Goal: Check status: Check status

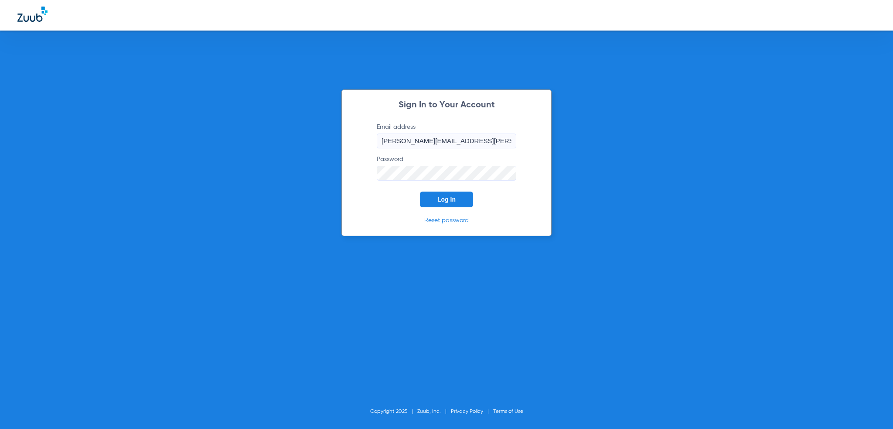
click at [454, 214] on div "Sign In to Your Account Email address [PERSON_NAME][EMAIL_ADDRESS][PERSON_NAME]…" at bounding box center [446, 162] width 210 height 147
click at [449, 201] on span "Log In" at bounding box center [446, 199] width 18 height 7
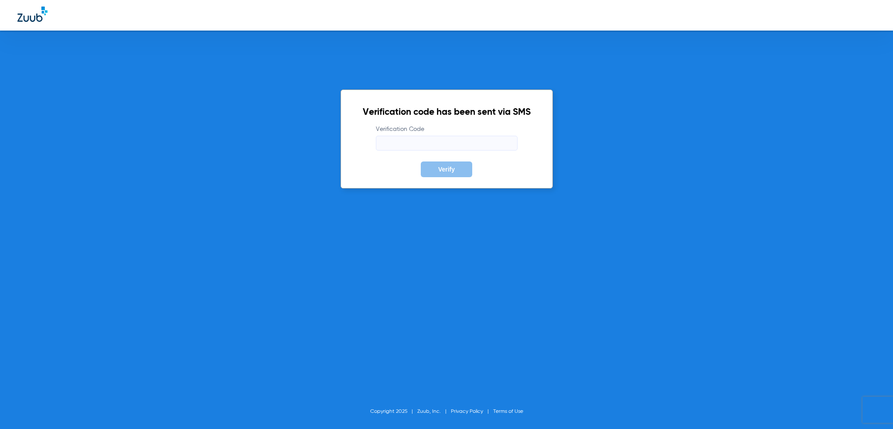
click at [481, 155] on form "Verification Code Verify" at bounding box center [447, 151] width 168 height 52
click at [474, 145] on input "Verification Code" at bounding box center [447, 143] width 142 height 15
type input "057088"
click at [421, 161] on button "Verify" at bounding box center [446, 169] width 51 height 16
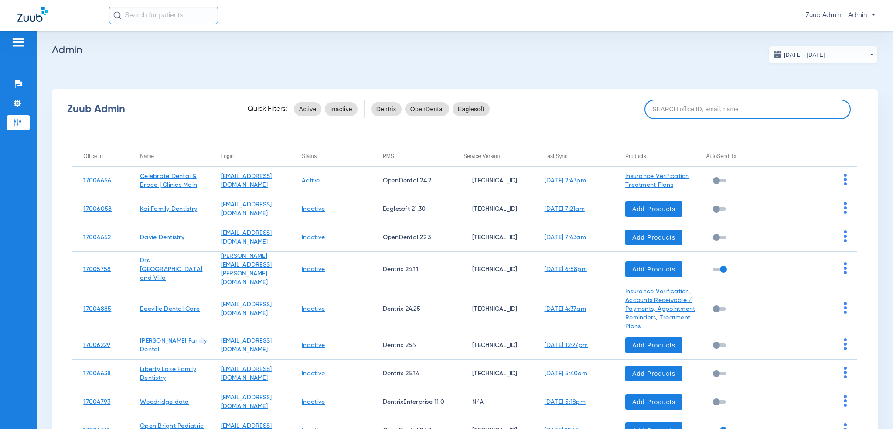
click at [672, 115] on input at bounding box center [748, 109] width 207 height 20
paste input "223072961"
type input "223072961"
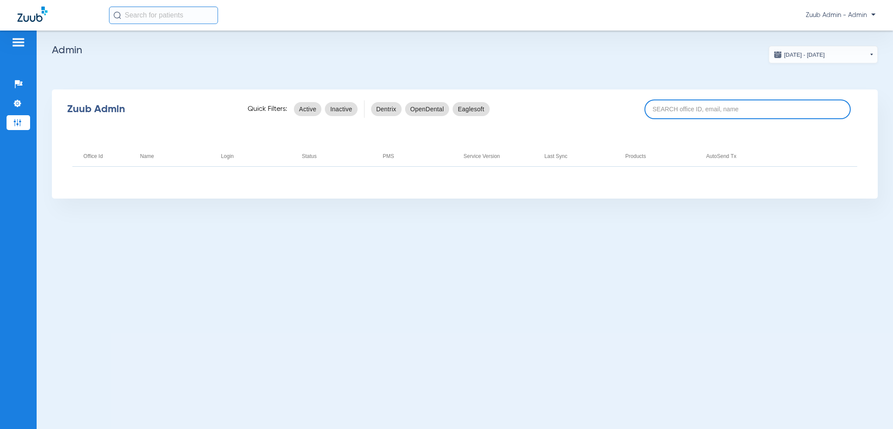
click at [653, 108] on input at bounding box center [748, 109] width 207 height 20
click at [710, 110] on input at bounding box center [748, 109] width 207 height 20
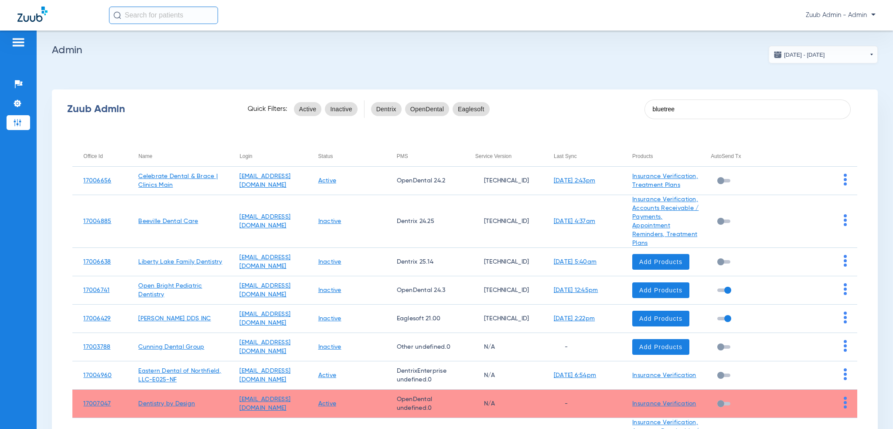
type input "bluetree"
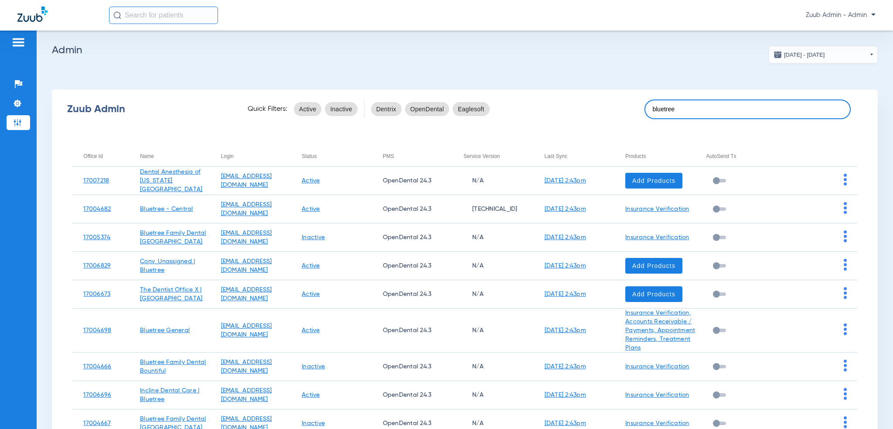
click at [676, 102] on input "bluetree" at bounding box center [748, 109] width 207 height 20
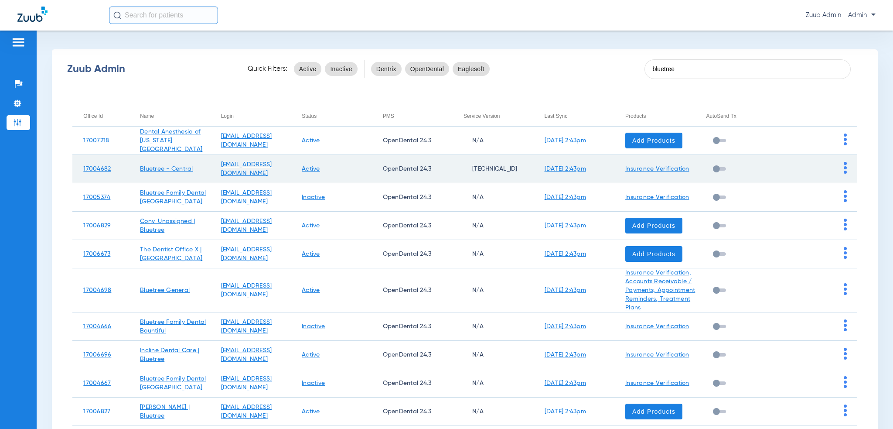
scroll to position [44, 0]
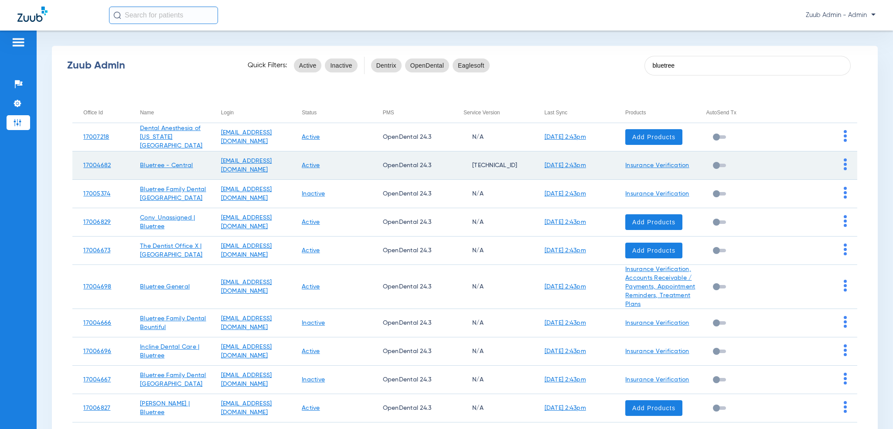
click at [844, 167] on img at bounding box center [845, 164] width 3 height 12
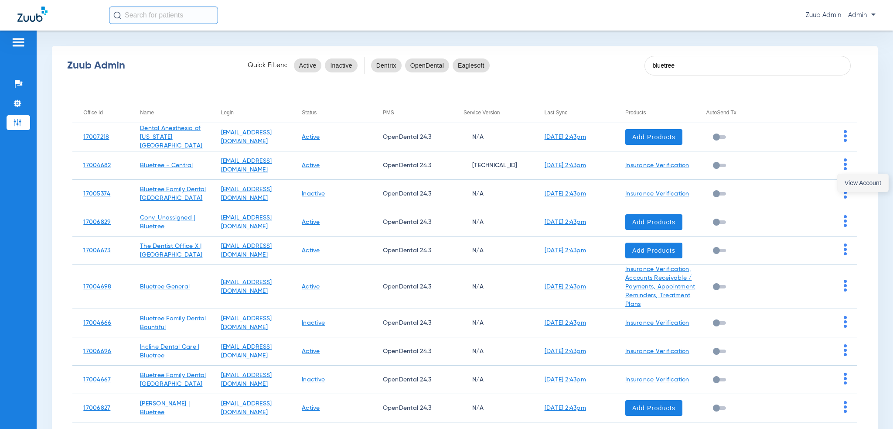
click at [845, 182] on span "View Account" at bounding box center [863, 183] width 37 height 6
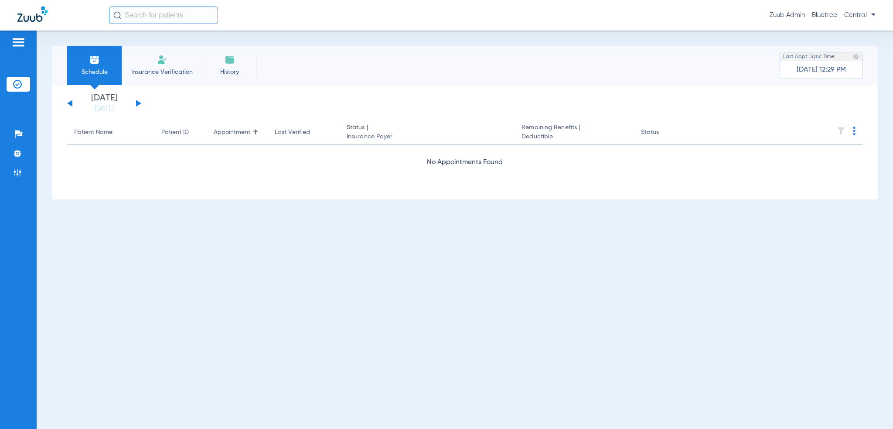
click at [187, 14] on input "text" at bounding box center [163, 15] width 109 height 17
paste input "223072961"
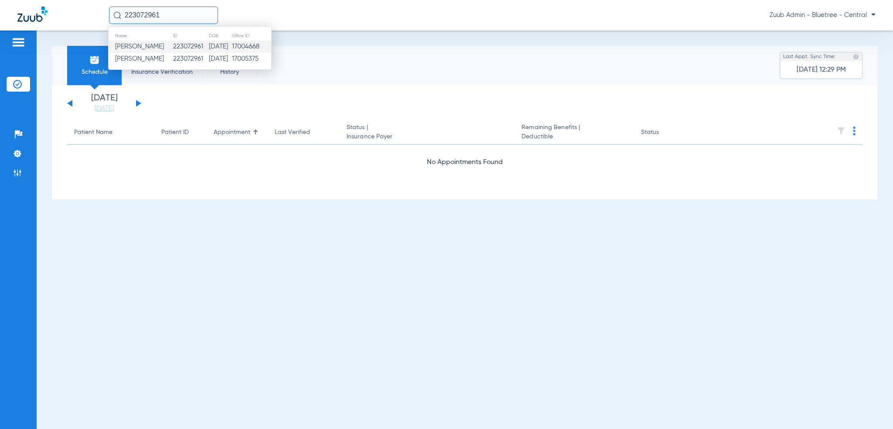
type input "223072961"
click at [188, 46] on td "223072961" at bounding box center [191, 47] width 36 height 12
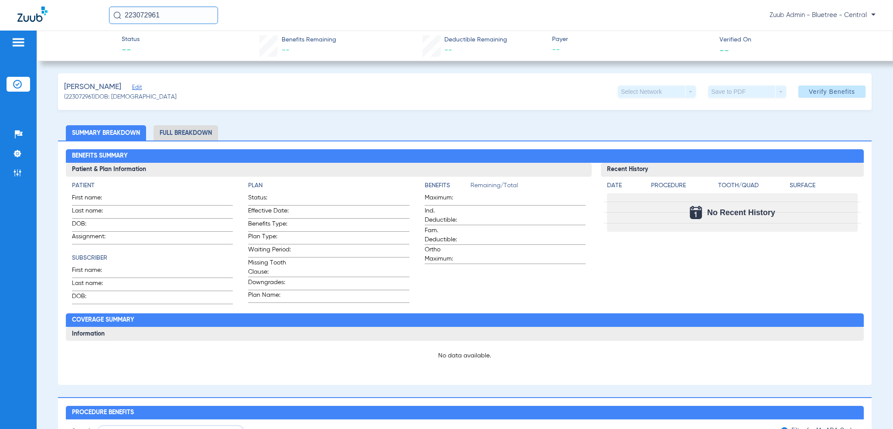
click at [180, 13] on input "223072961" at bounding box center [163, 15] width 109 height 17
click at [174, 55] on td "223072961" at bounding box center [191, 59] width 36 height 12
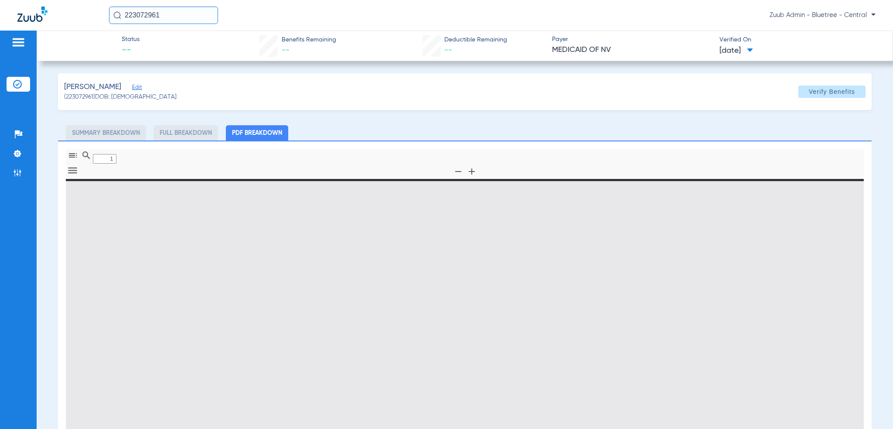
type input "0"
select select "page-width"
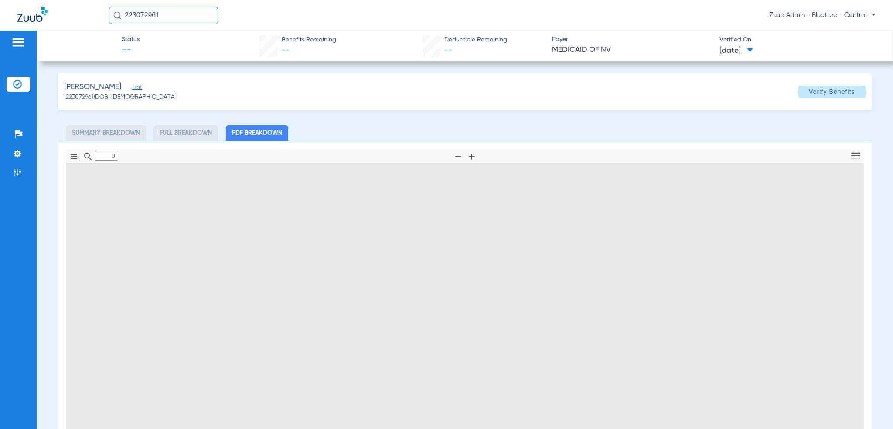
type input "1"
